Goal: Transaction & Acquisition: Purchase product/service

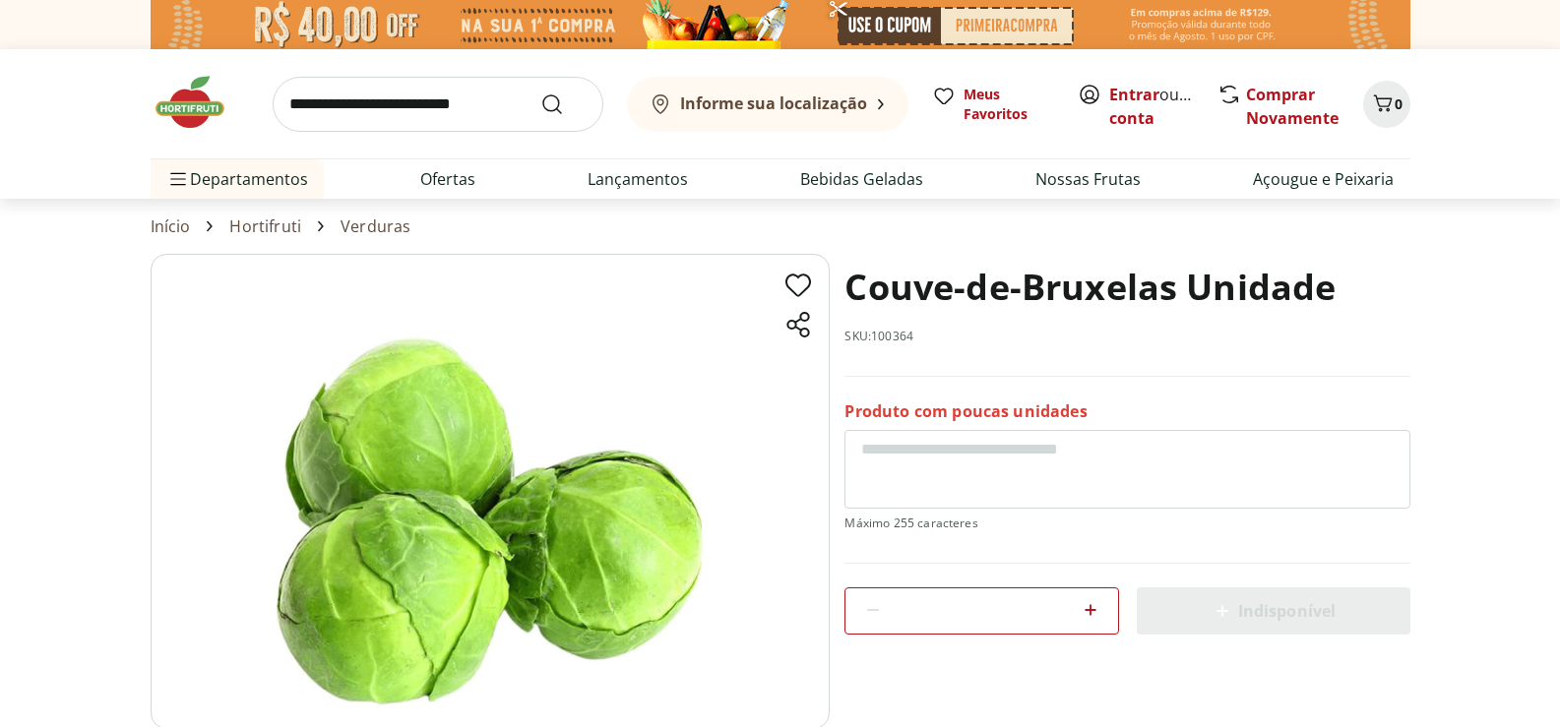
scroll to position [197, 0]
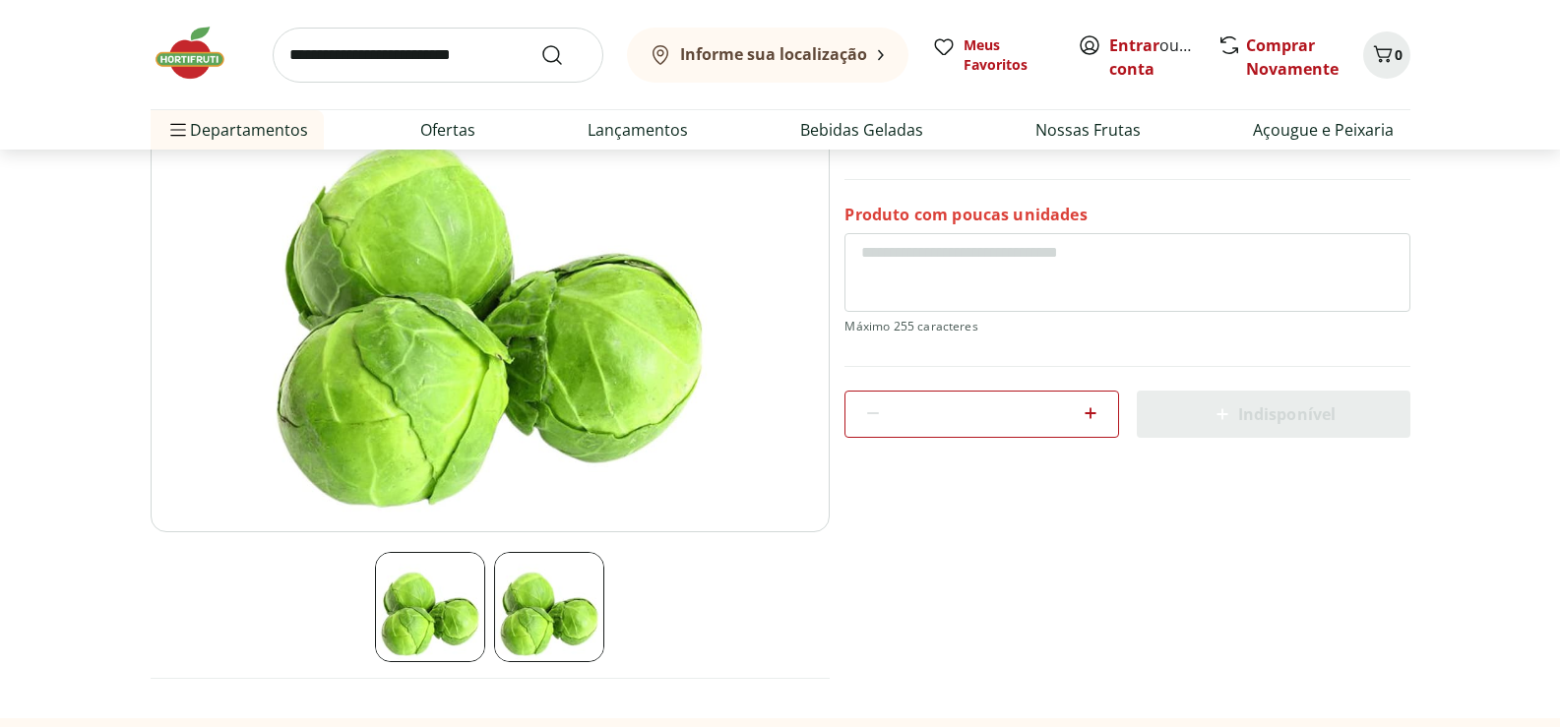
click at [1090, 415] on icon at bounding box center [1091, 413] width 12 height 12
click at [867, 410] on icon at bounding box center [873, 414] width 24 height 24
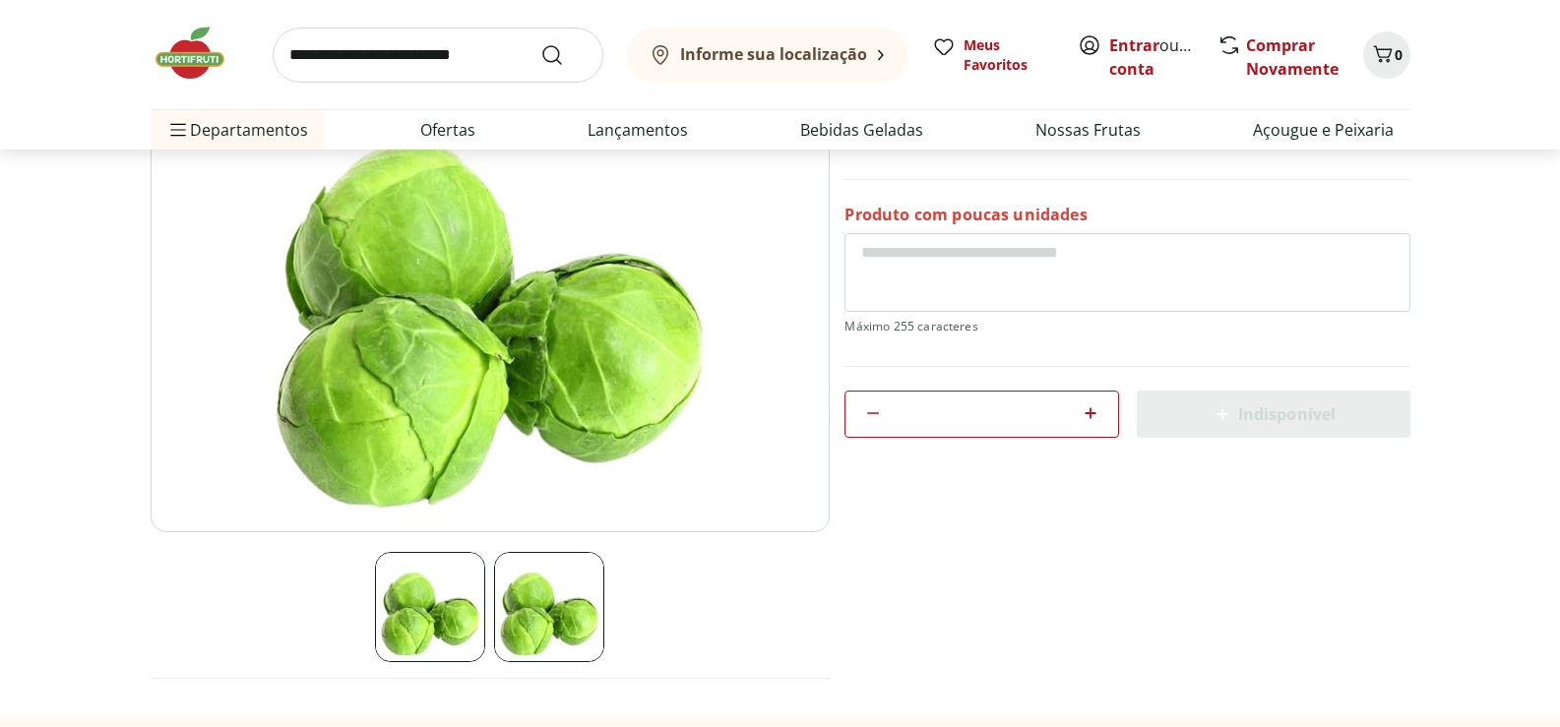
click at [867, 410] on icon at bounding box center [873, 414] width 24 height 24
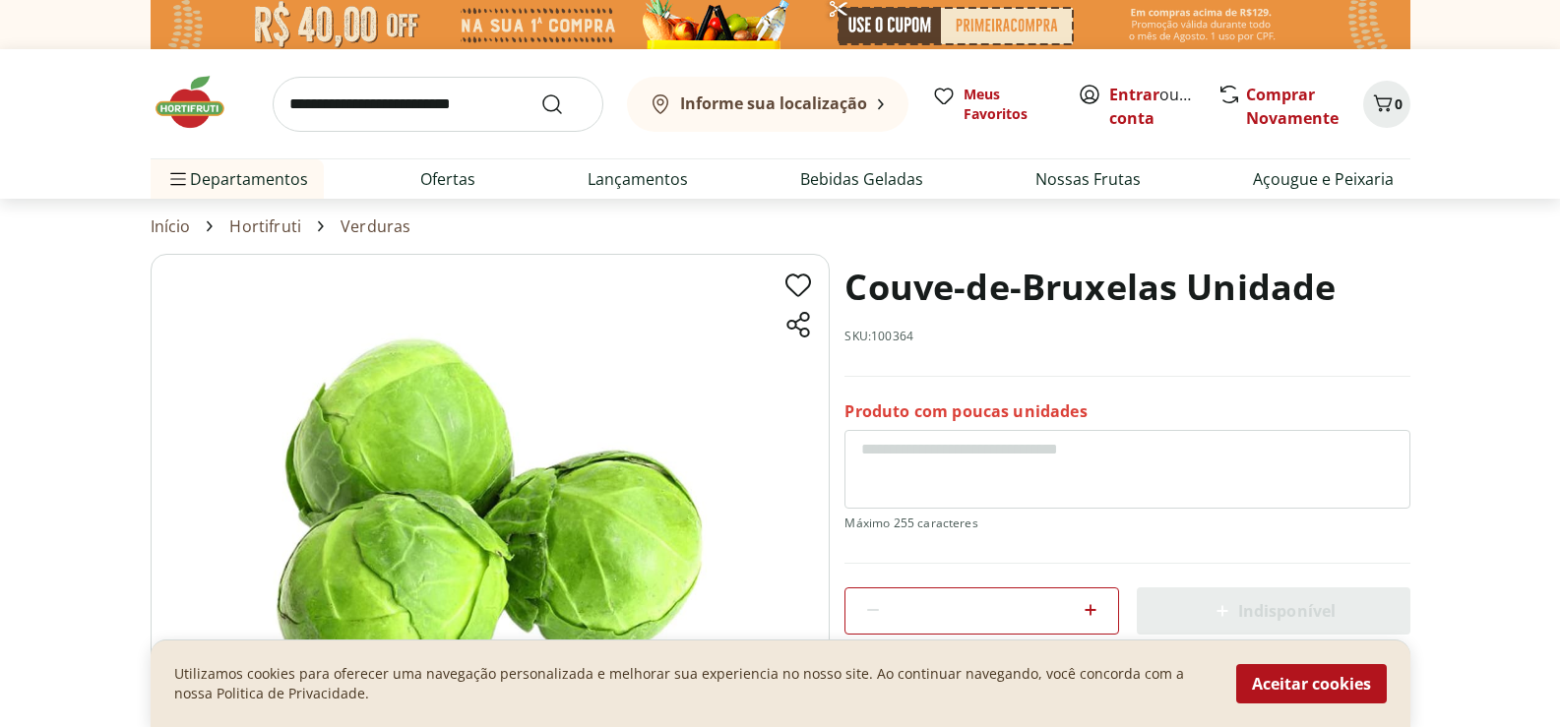
scroll to position [394, 0]
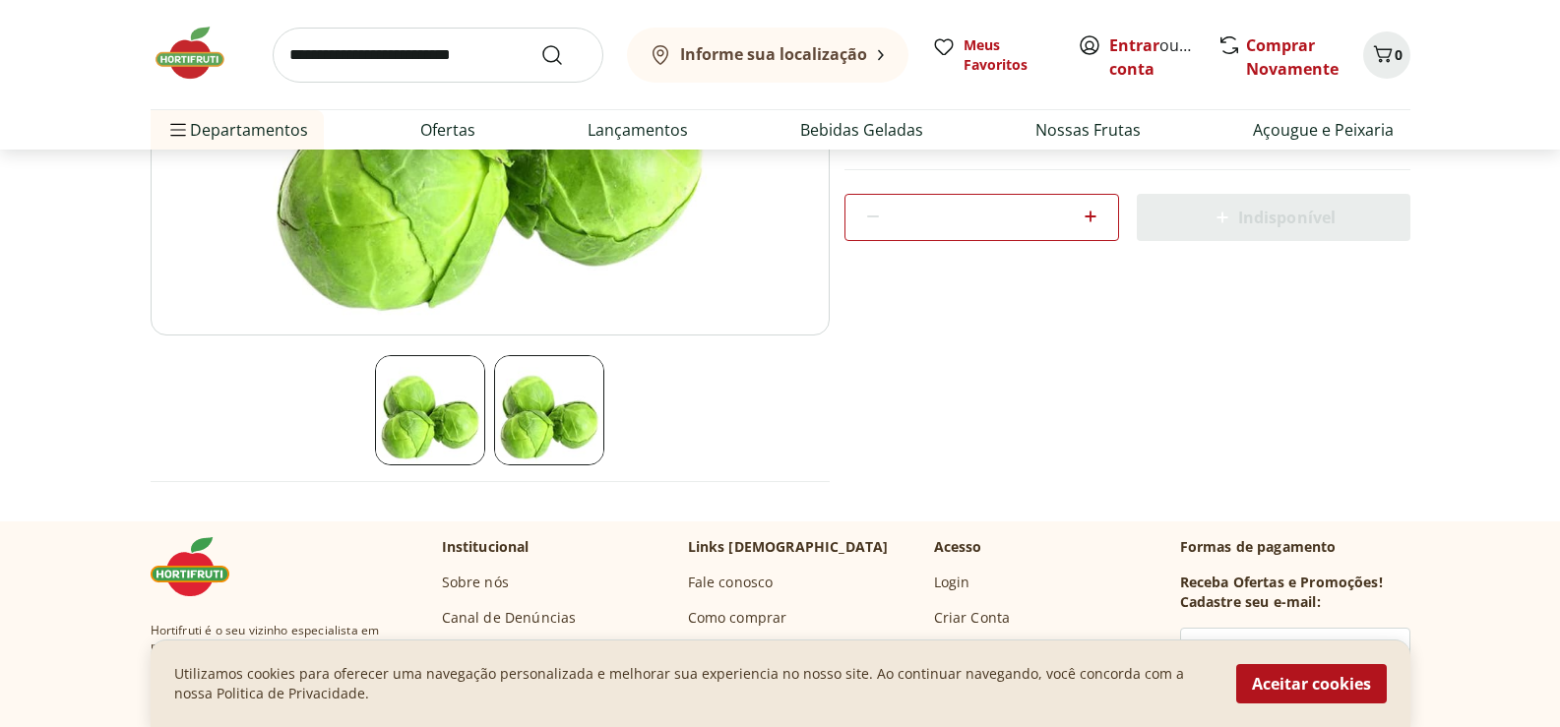
click at [1093, 211] on icon at bounding box center [1091, 217] width 24 height 24
type input "*"
